Goal: Communication & Community: Participate in discussion

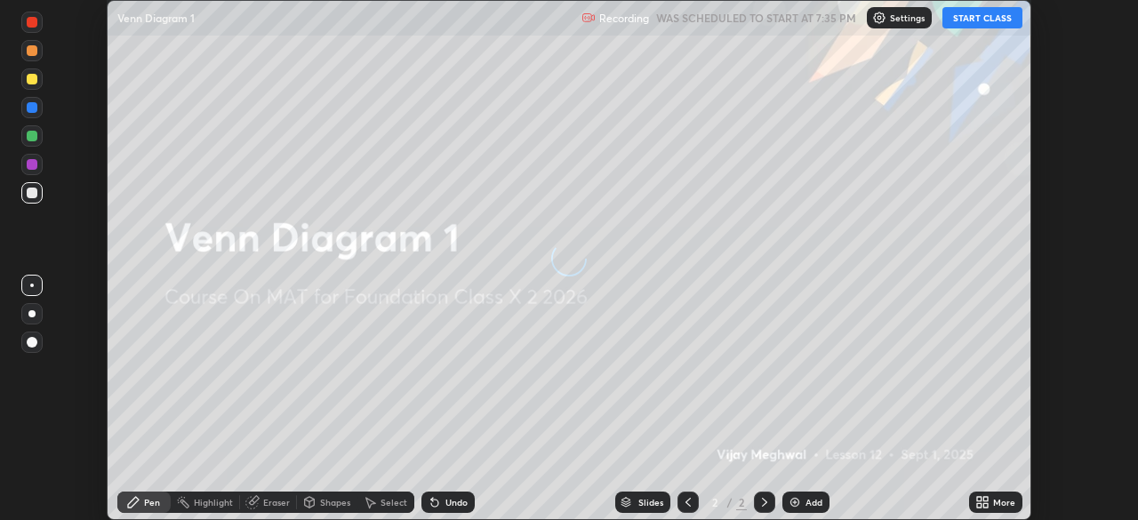
scroll to position [520, 1138]
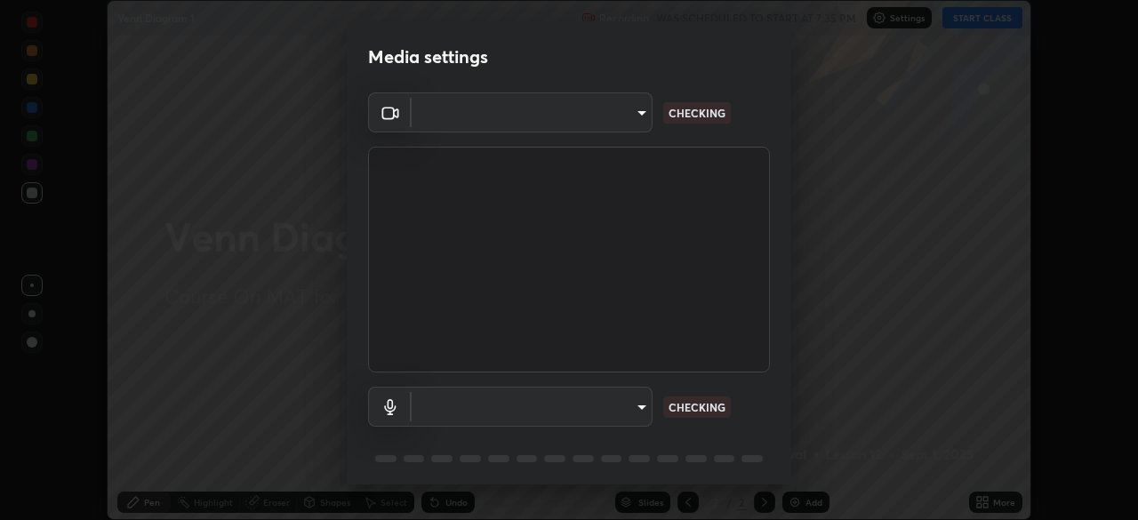
click at [620, 416] on body "Erase all Venn Diagram 1 Recording WAS SCHEDULED TO START AT 7:35 PM Settings S…" at bounding box center [569, 260] width 1138 height 520
type input "134d1b19bf6860d587459906a7679876aeb3e381516b9be6bb745b9f97a347e3"
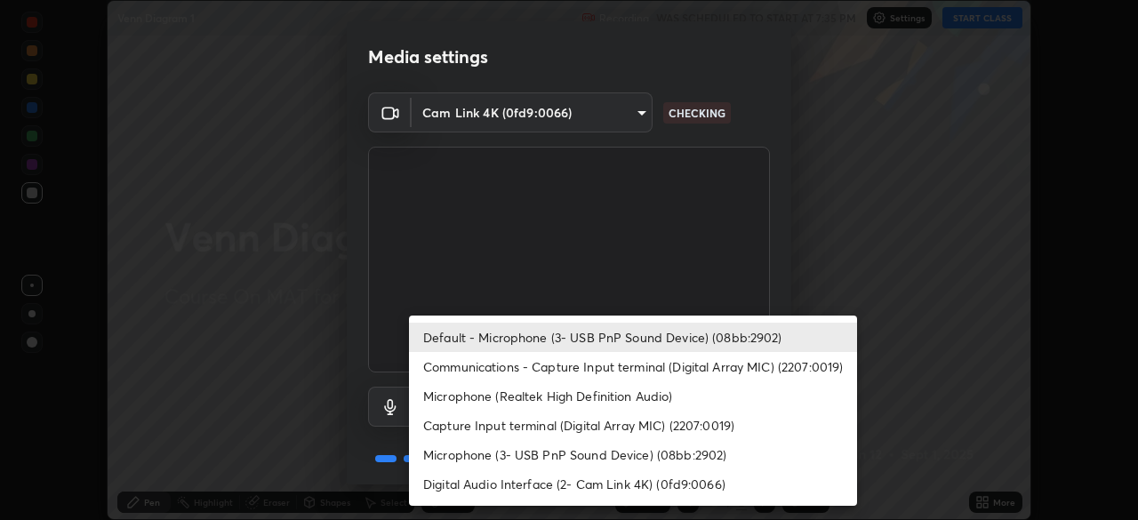
click at [588, 397] on li "Microphone (Realtek High Definition Audio)" at bounding box center [633, 395] width 448 height 29
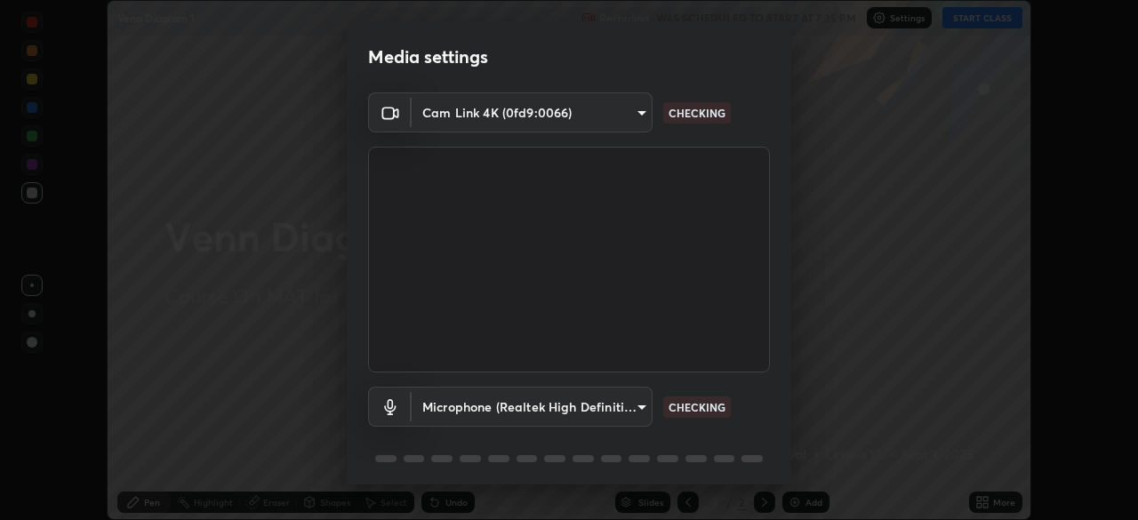
click at [593, 401] on body "Erase all Venn Diagram 1 Recording WAS SCHEDULED TO START AT 7:35 PM Settings S…" at bounding box center [569, 260] width 1138 height 520
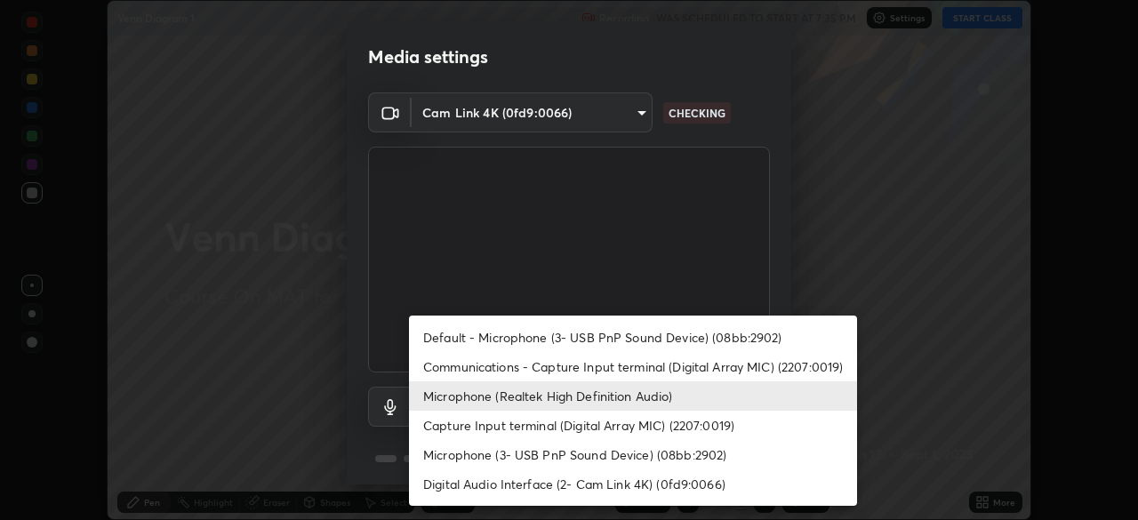
click at [598, 368] on li "Communications - Capture Input terminal (Digital Array MIC) (2207:0019)" at bounding box center [633, 366] width 448 height 29
type input "communications"
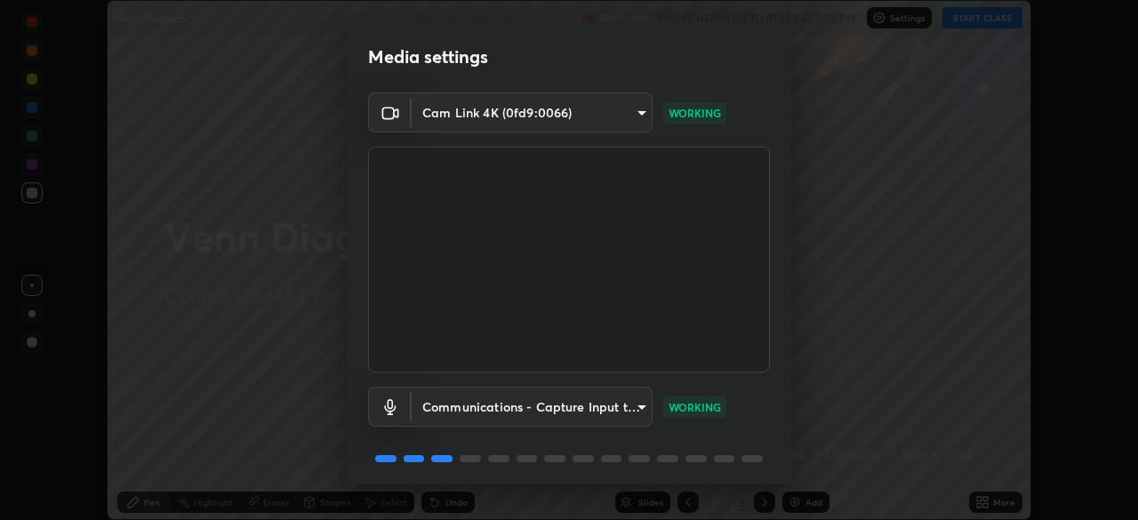
scroll to position [63, 0]
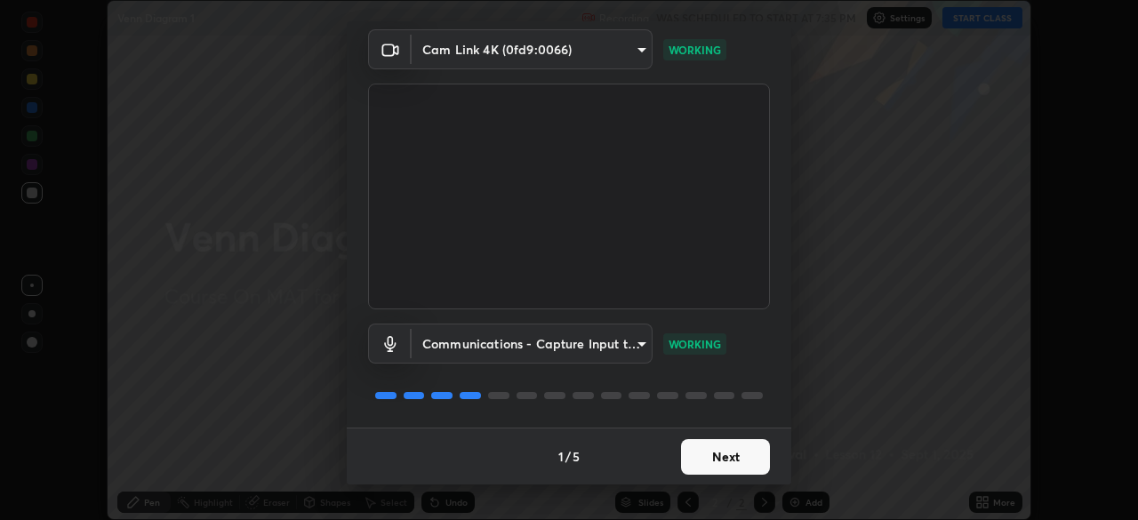
click at [723, 458] on button "Next" at bounding box center [725, 457] width 89 height 36
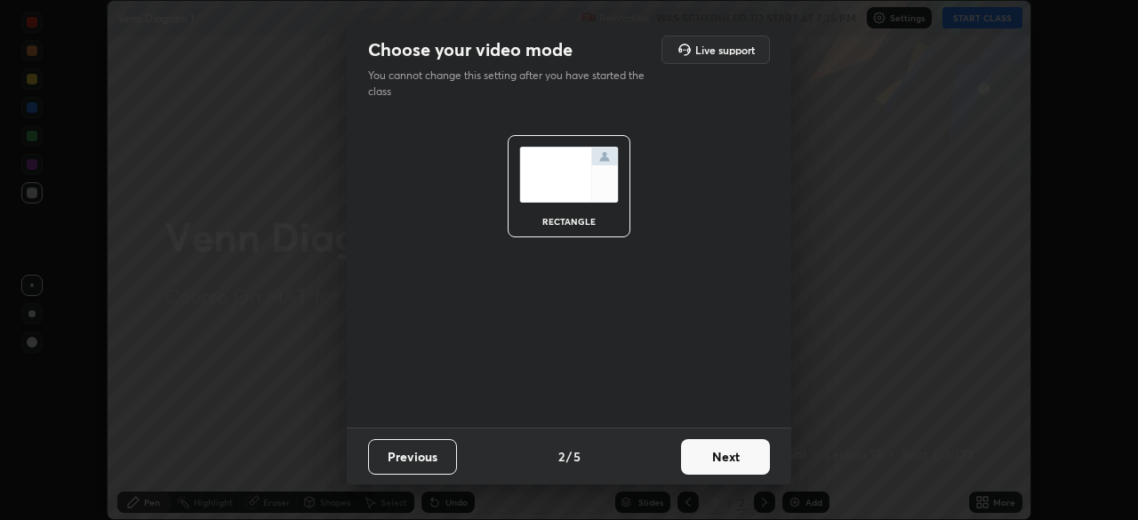
scroll to position [0, 0]
click at [726, 463] on button "Next" at bounding box center [725, 457] width 89 height 36
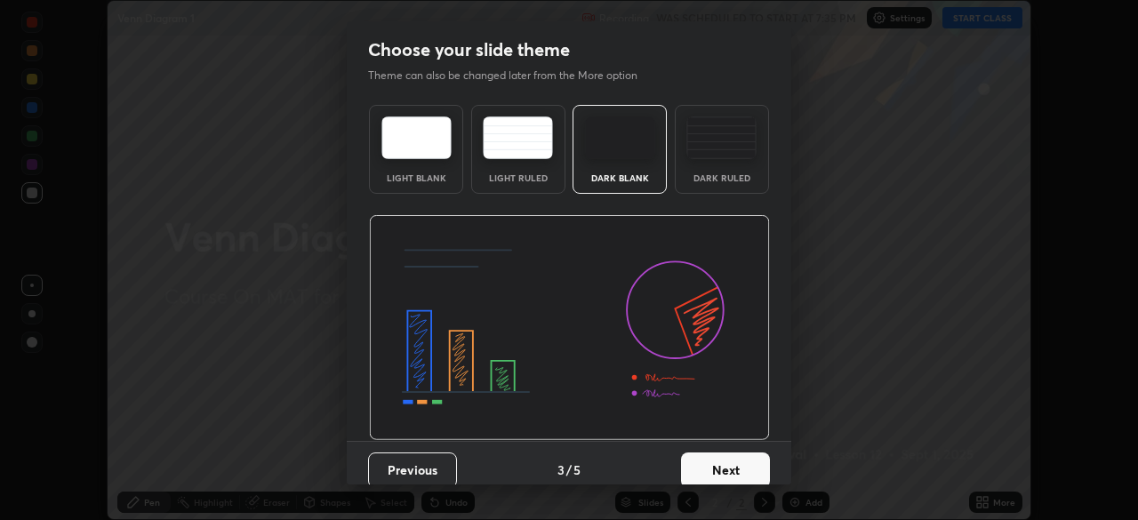
click at [728, 468] on button "Next" at bounding box center [725, 470] width 89 height 36
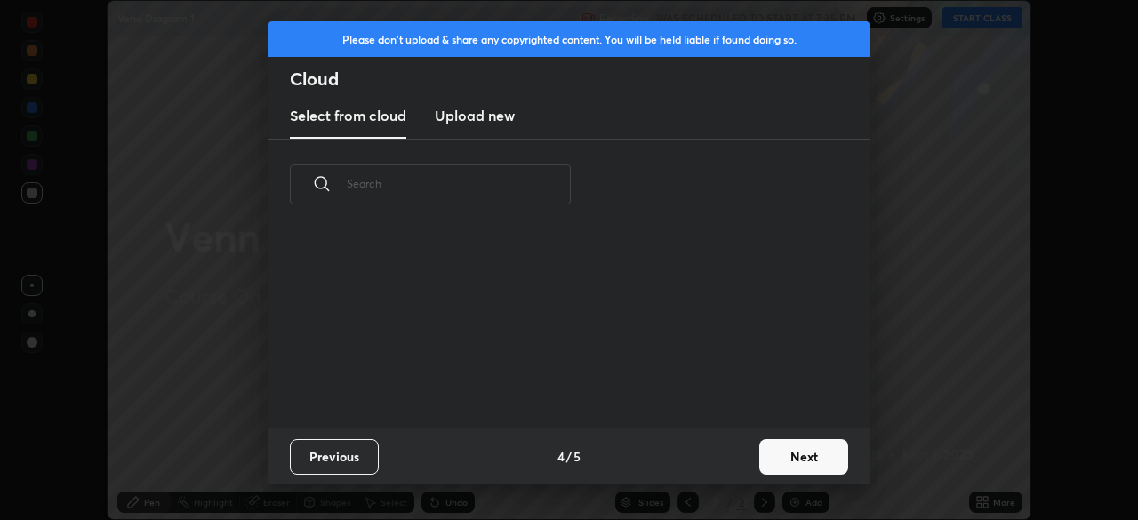
click at [797, 460] on button "Next" at bounding box center [803, 457] width 89 height 36
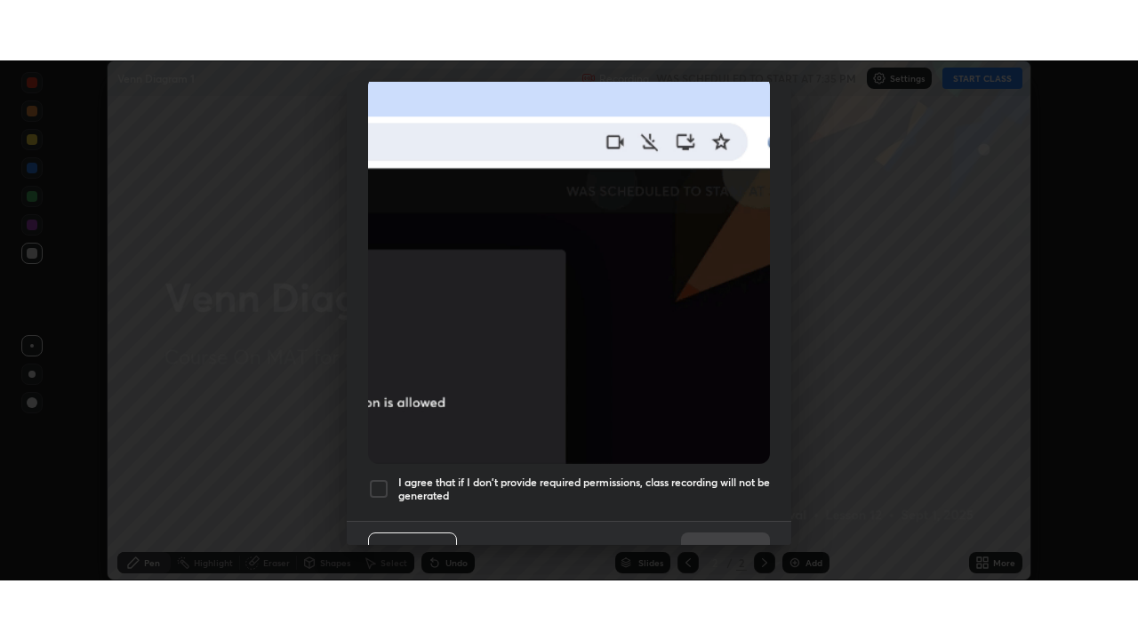
scroll to position [426, 0]
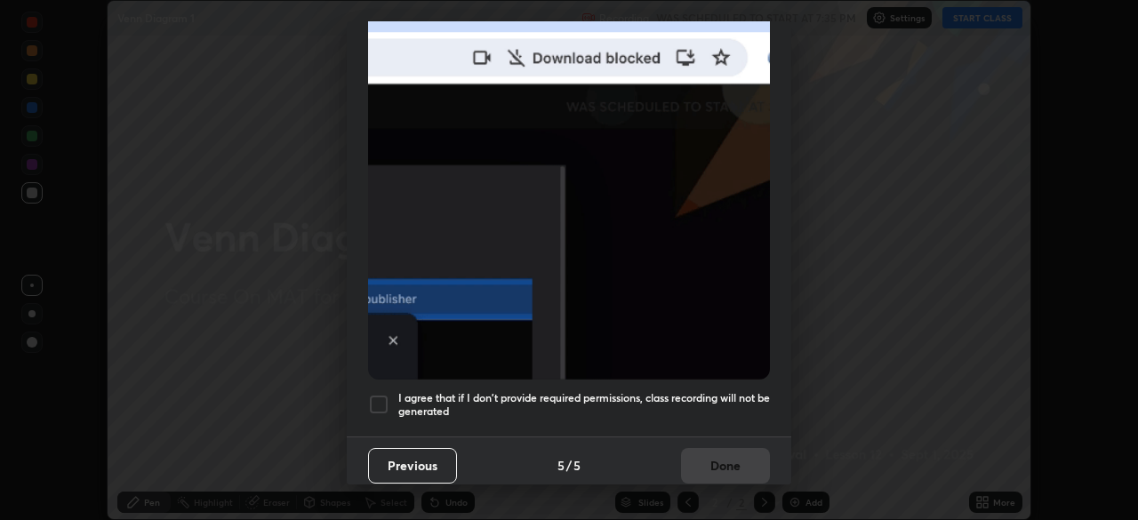
click at [376, 394] on div at bounding box center [378, 404] width 21 height 21
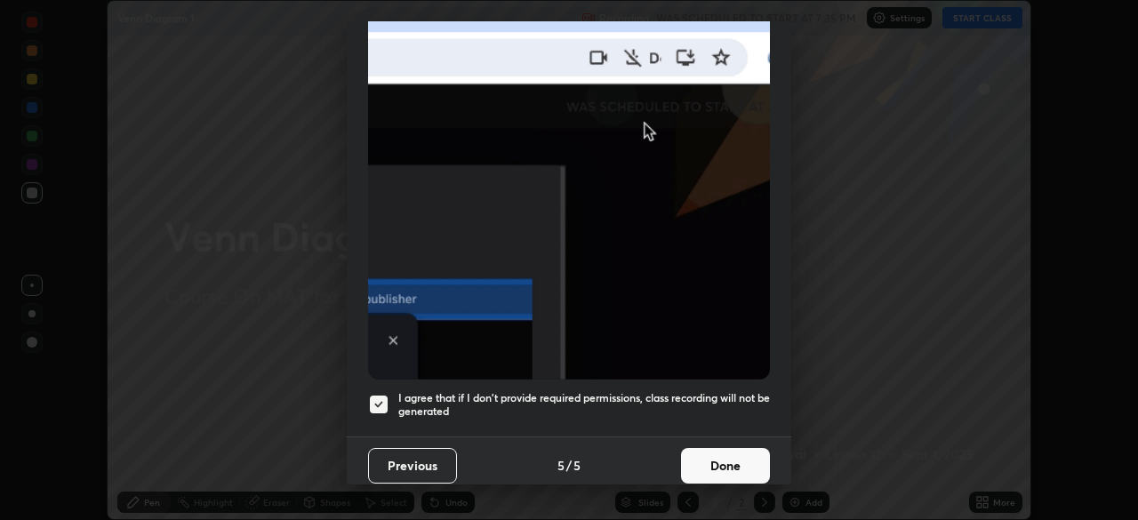
click at [718, 460] on button "Done" at bounding box center [725, 466] width 89 height 36
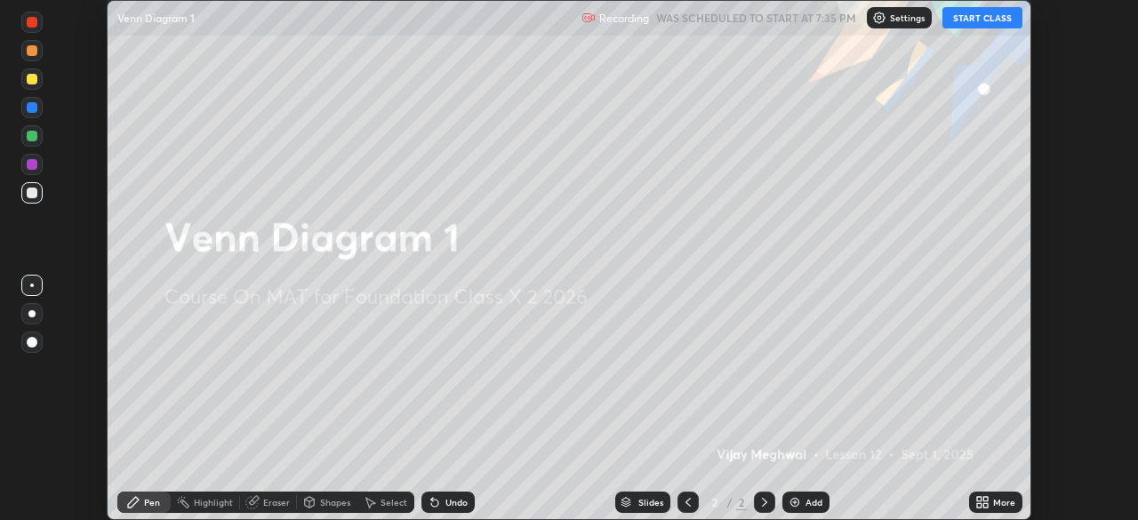
click at [985, 20] on button "START CLASS" at bounding box center [982, 17] width 80 height 21
click at [986, 508] on icon at bounding box center [982, 502] width 14 height 14
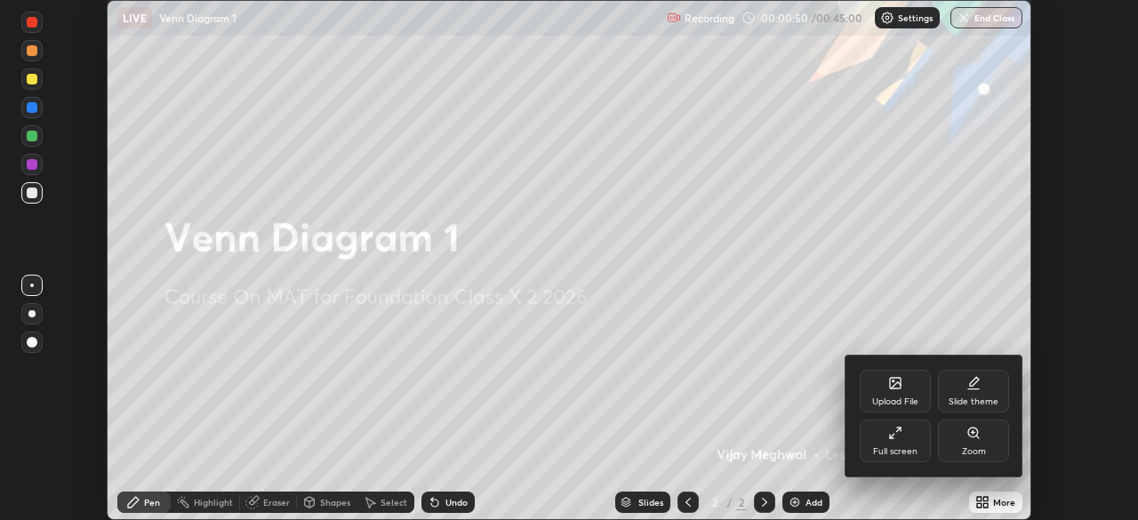
click at [901, 442] on div "Full screen" at bounding box center [895, 441] width 71 height 43
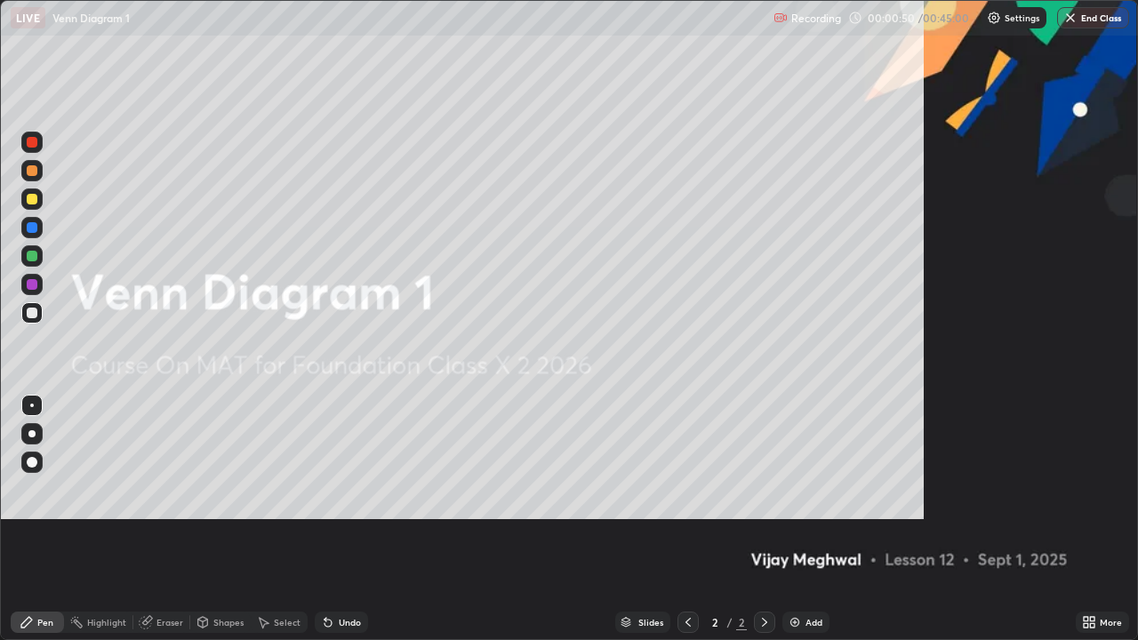
scroll to position [640, 1138]
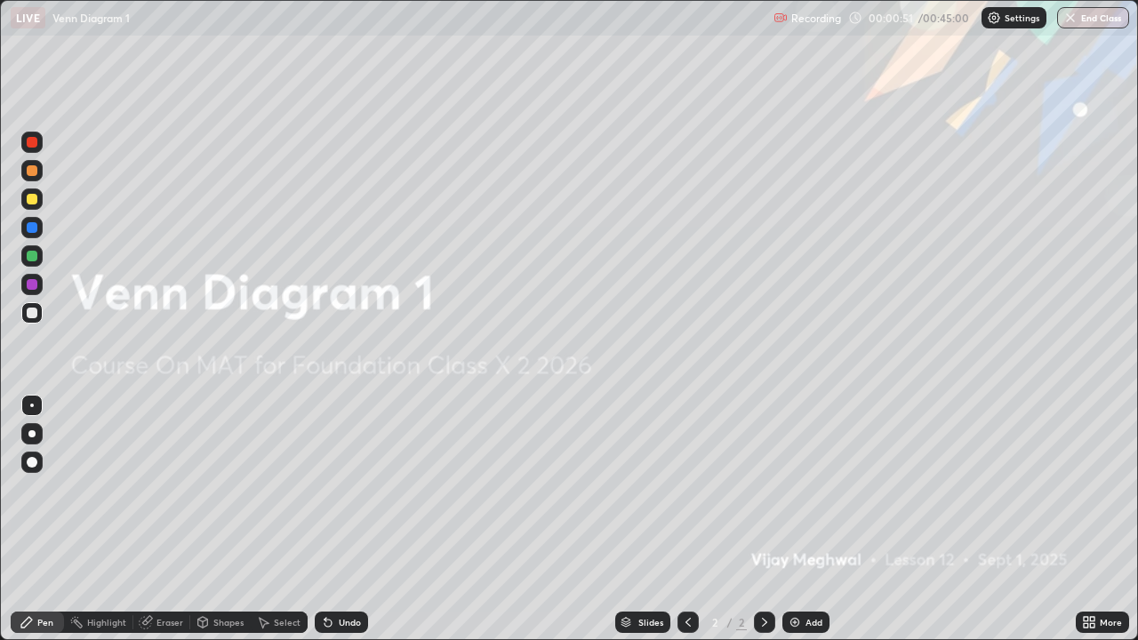
click at [797, 519] on img at bounding box center [795, 622] width 14 height 14
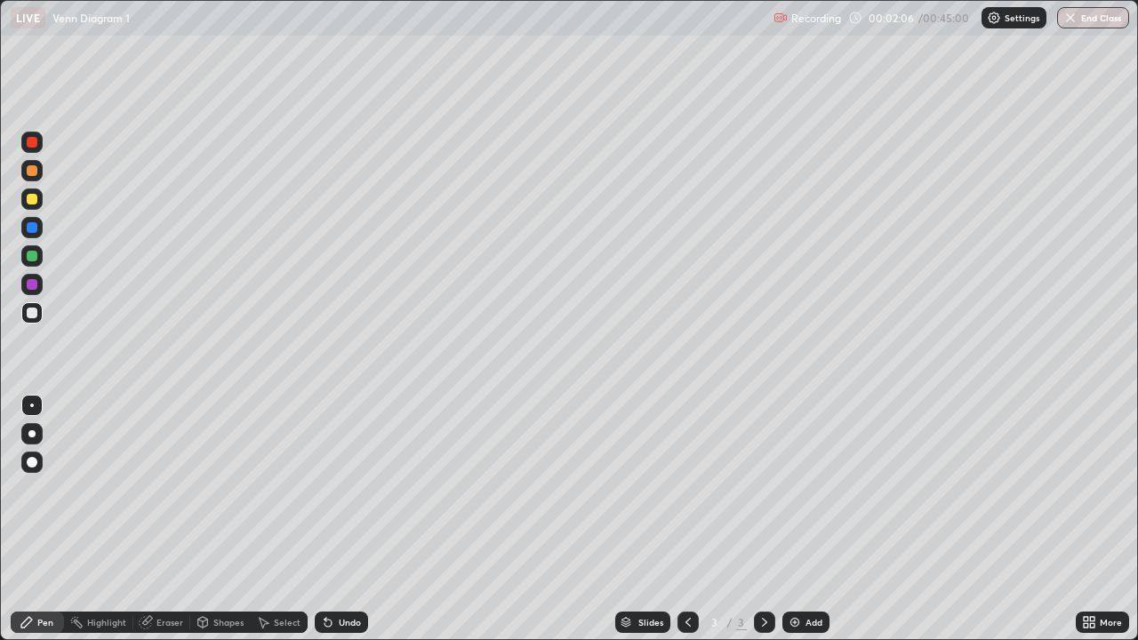
click at [41, 262] on div at bounding box center [31, 255] width 21 height 21
click at [810, 519] on div "Add" at bounding box center [813, 622] width 17 height 9
click at [41, 308] on div at bounding box center [31, 312] width 21 height 21
click at [31, 201] on div at bounding box center [32, 199] width 11 height 11
click at [812, 519] on div "Add" at bounding box center [813, 622] width 17 height 9
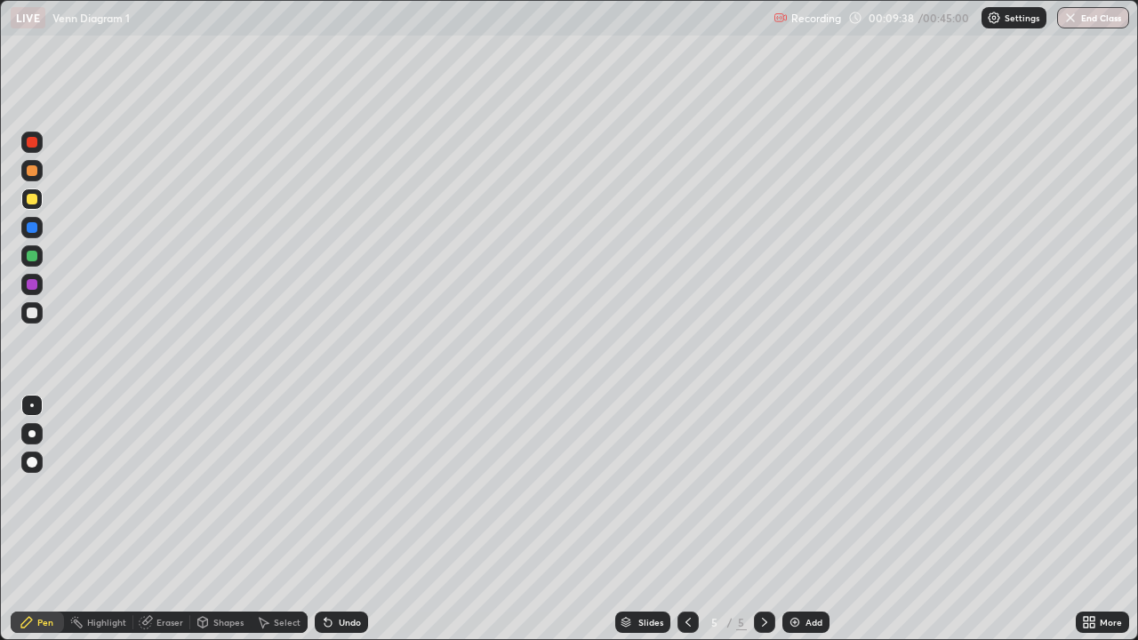
click at [807, 519] on div "Add" at bounding box center [813, 622] width 17 height 9
click at [684, 519] on icon at bounding box center [688, 622] width 14 height 14
click at [685, 519] on icon at bounding box center [688, 622] width 14 height 14
click at [340, 519] on div "Undo" at bounding box center [350, 622] width 22 height 9
click at [339, 519] on div "Undo" at bounding box center [350, 622] width 22 height 9
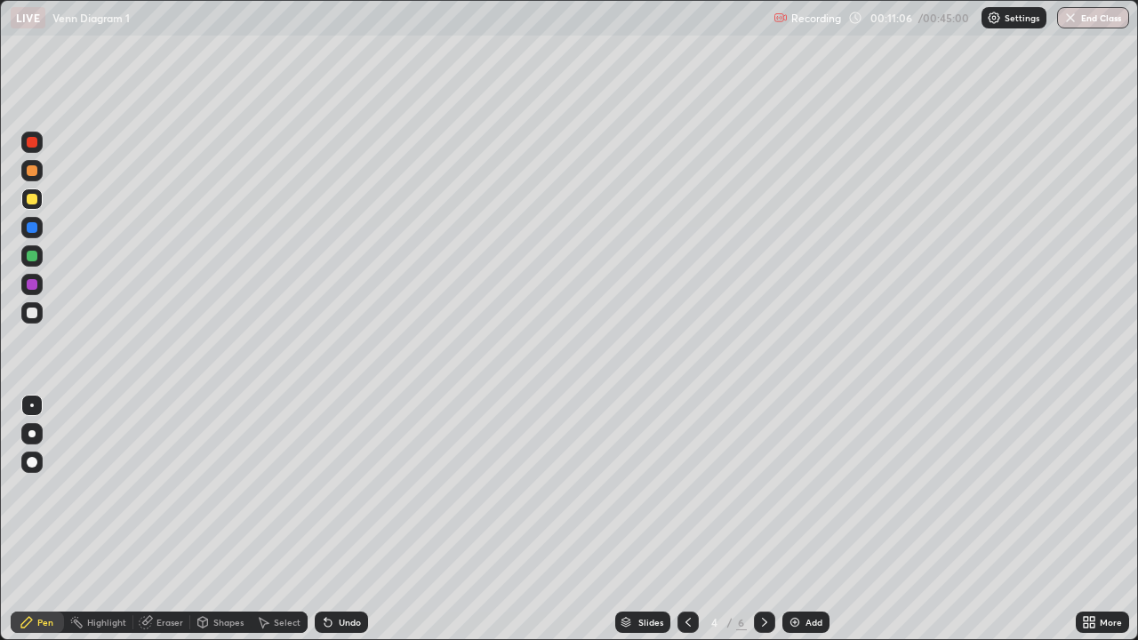
click at [762, 519] on icon at bounding box center [764, 622] width 5 height 9
click at [686, 519] on icon at bounding box center [688, 622] width 14 height 14
click at [760, 519] on icon at bounding box center [764, 622] width 14 height 14
click at [803, 519] on div "Add" at bounding box center [805, 622] width 47 height 21
click at [811, 519] on div "Add" at bounding box center [813, 622] width 17 height 9
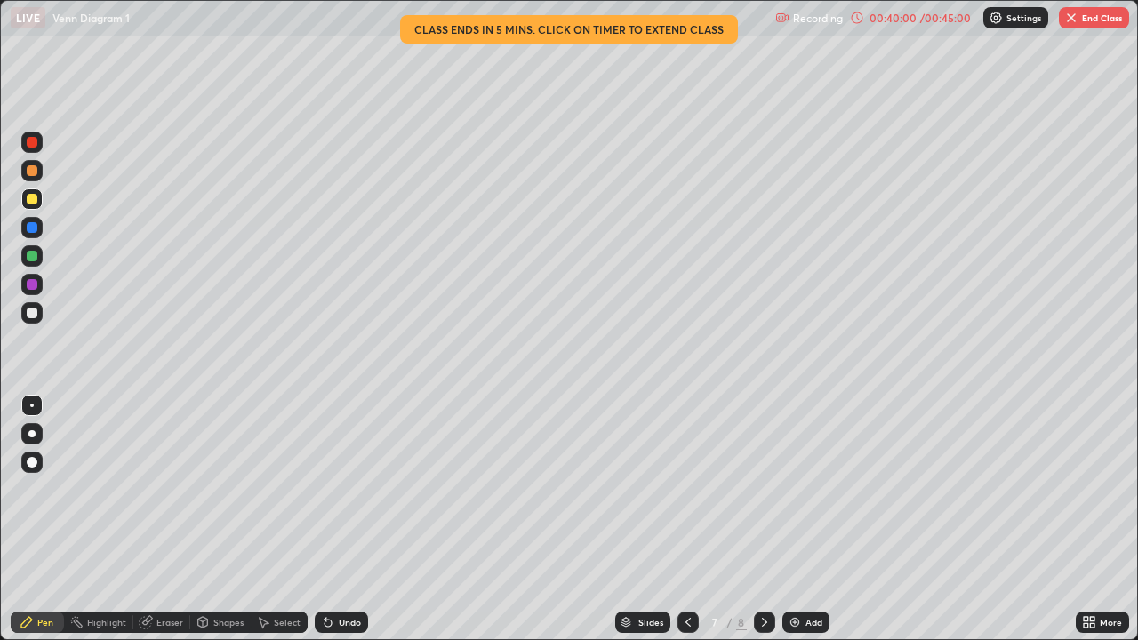
click at [1095, 20] on button "End Class" at bounding box center [1094, 17] width 70 height 21
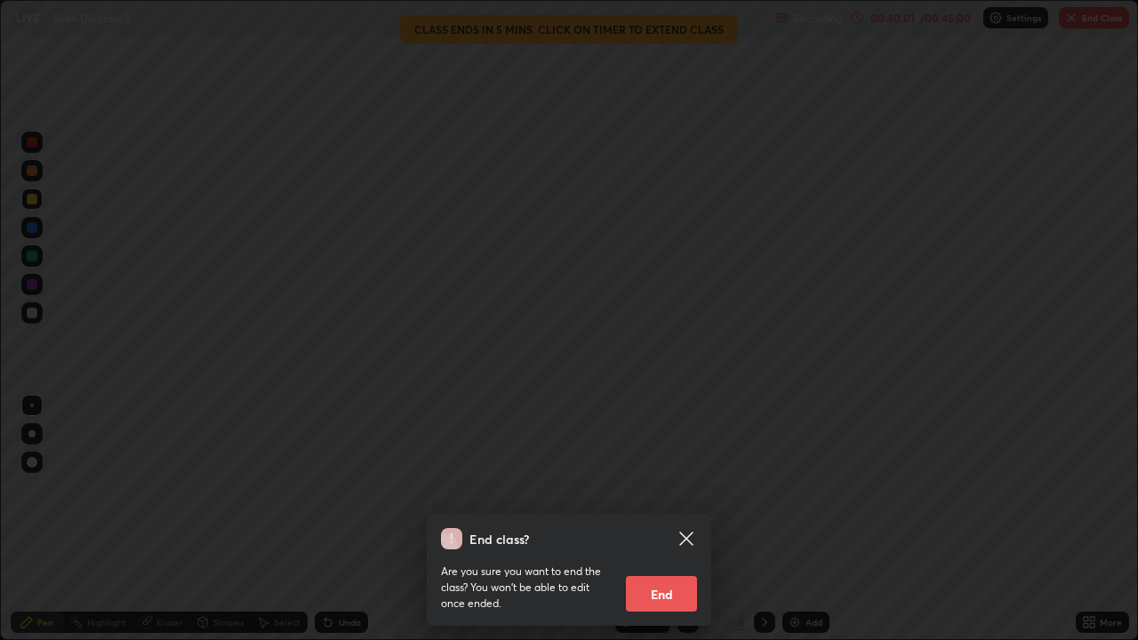
click at [663, 519] on button "End" at bounding box center [661, 594] width 71 height 36
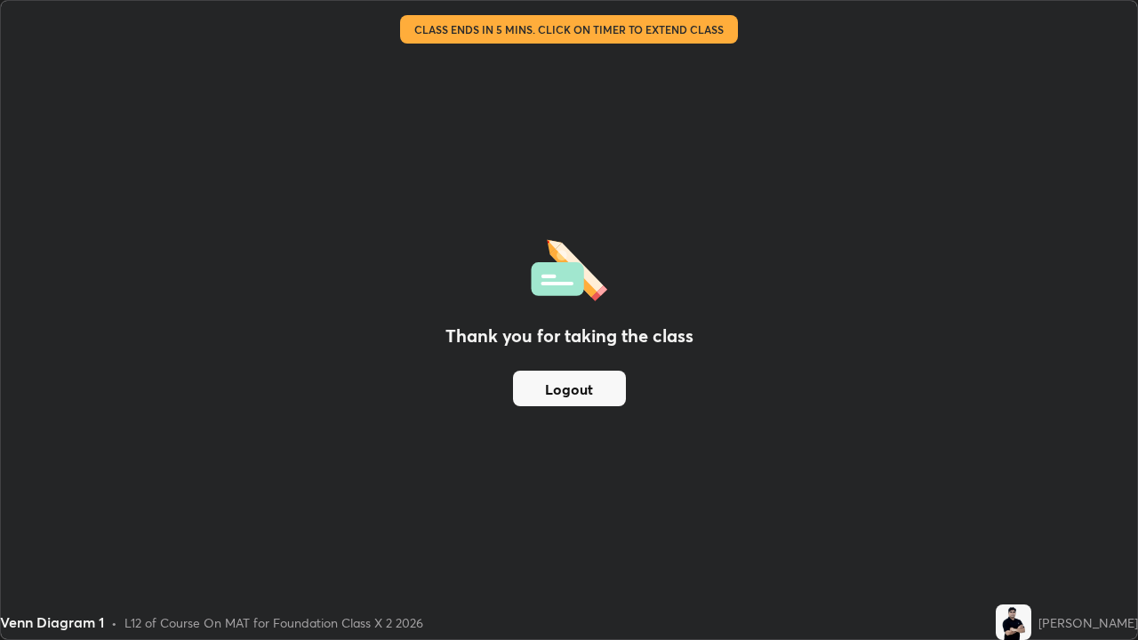
click at [591, 384] on button "Logout" at bounding box center [569, 389] width 113 height 36
